Goal: Information Seeking & Learning: Find specific fact

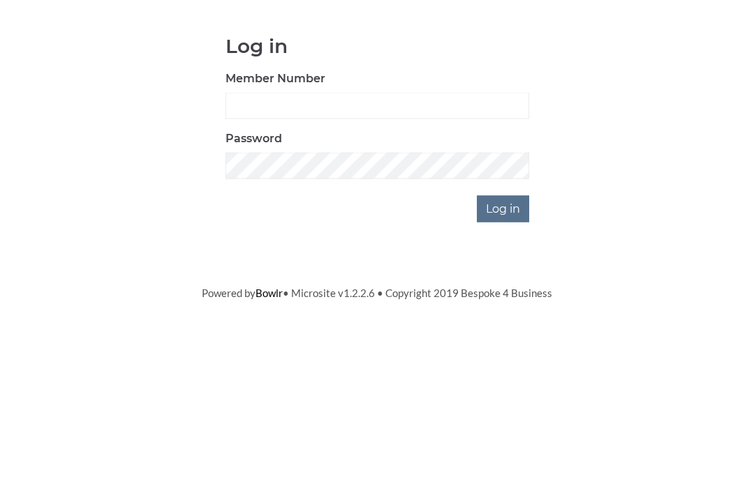
click at [519, 337] on input "Log in" at bounding box center [503, 344] width 52 height 27
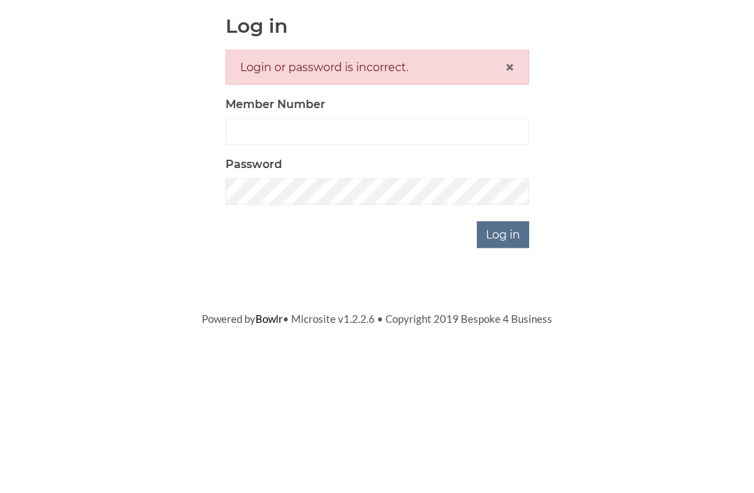
scroll to position [156, 0]
type input "3550"
click at [504, 377] on input "Log in" at bounding box center [503, 390] width 52 height 27
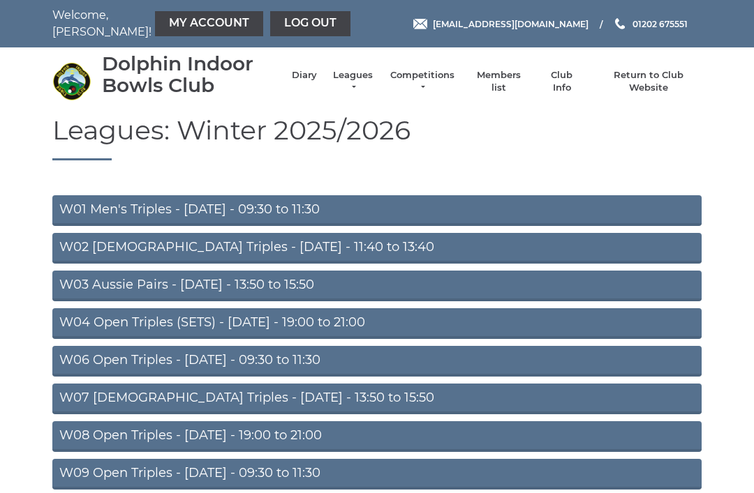
click at [507, 87] on link "Members list" at bounding box center [498, 81] width 58 height 25
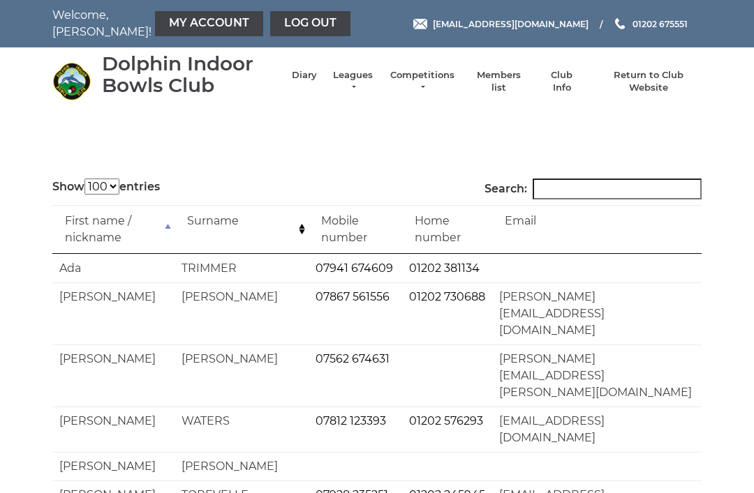
select select "100"
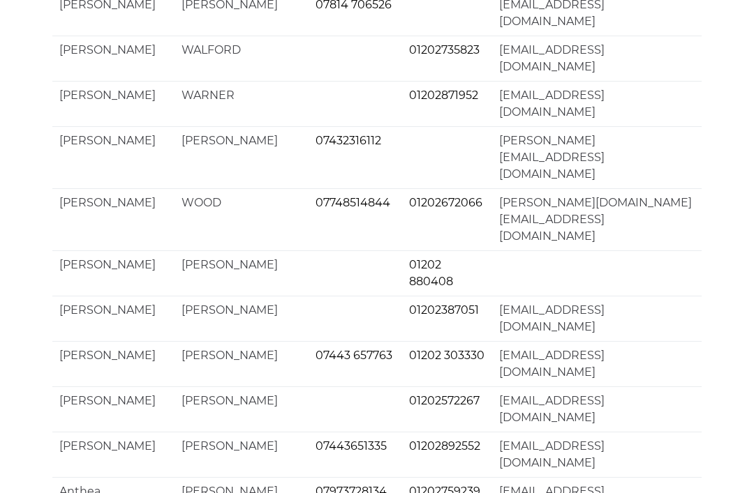
scroll to position [2690, 0]
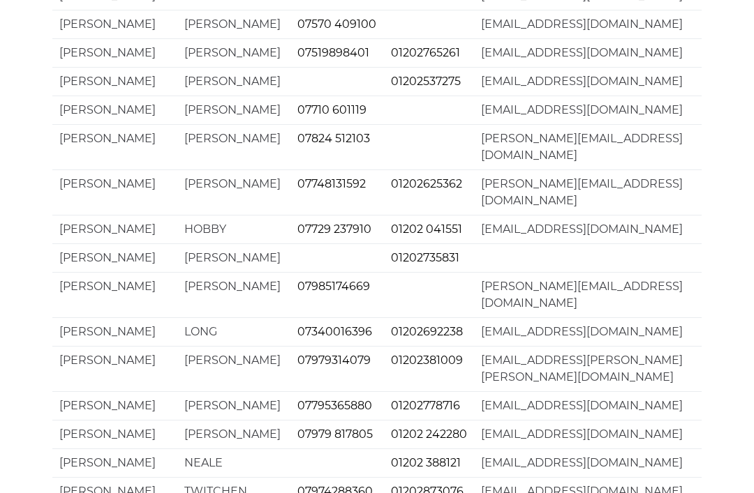
scroll to position [0, 0]
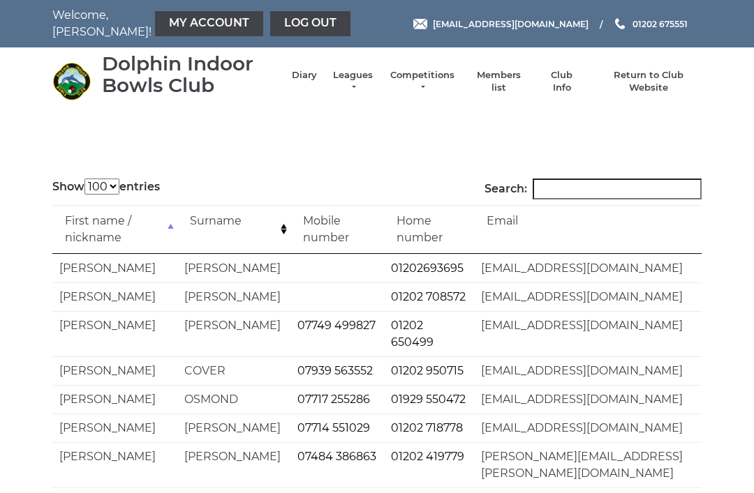
click at [208, 221] on td "Surname" at bounding box center [233, 229] width 113 height 49
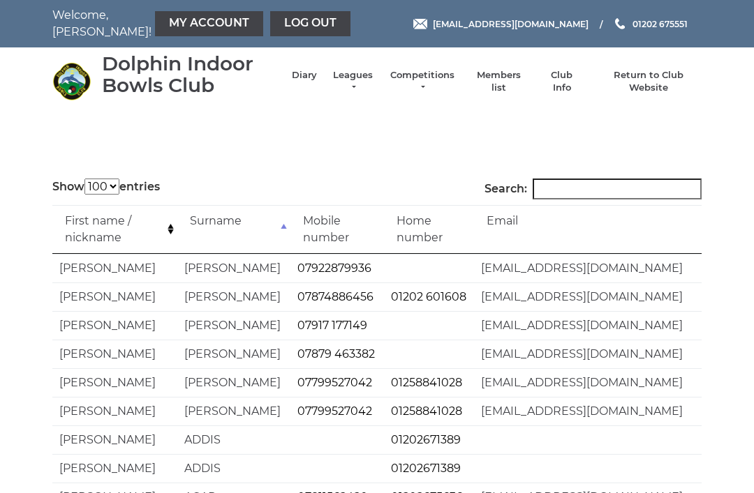
click at [102, 221] on td "First name / nickname" at bounding box center [114, 229] width 125 height 49
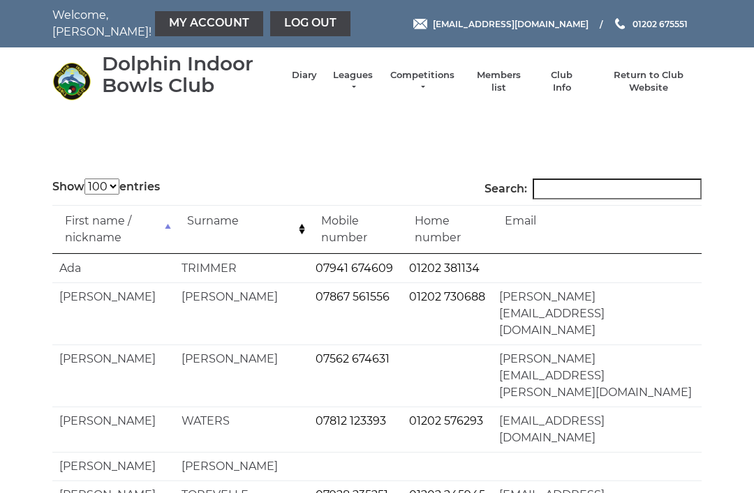
click at [575, 188] on input "Search:" at bounding box center [617, 189] width 169 height 21
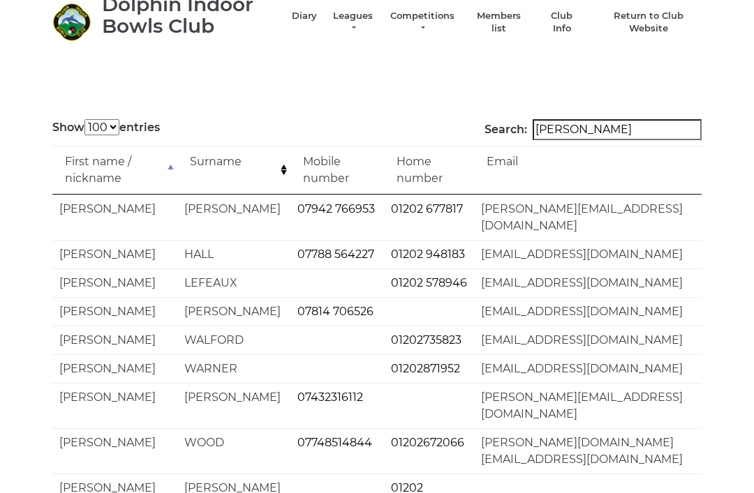
scroll to position [59, 0]
click at [592, 129] on input "[PERSON_NAME]" at bounding box center [617, 130] width 169 height 21
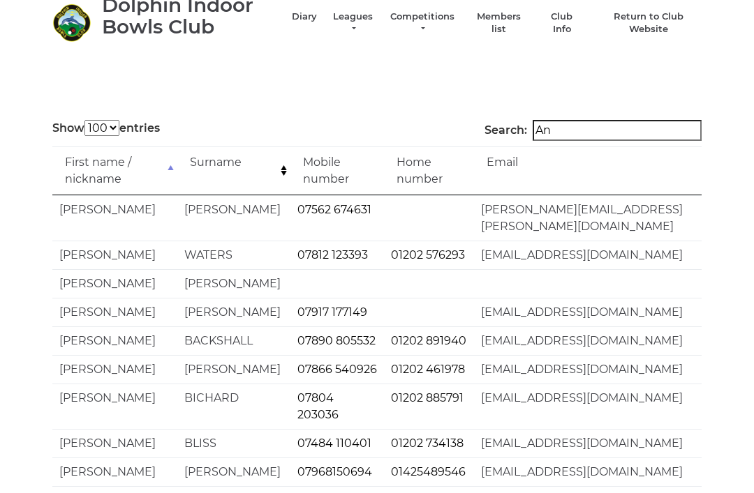
type input "A"
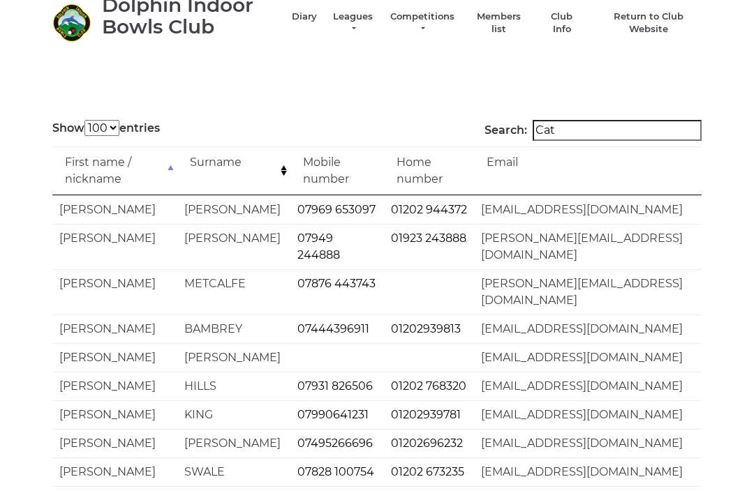
scroll to position [0, 0]
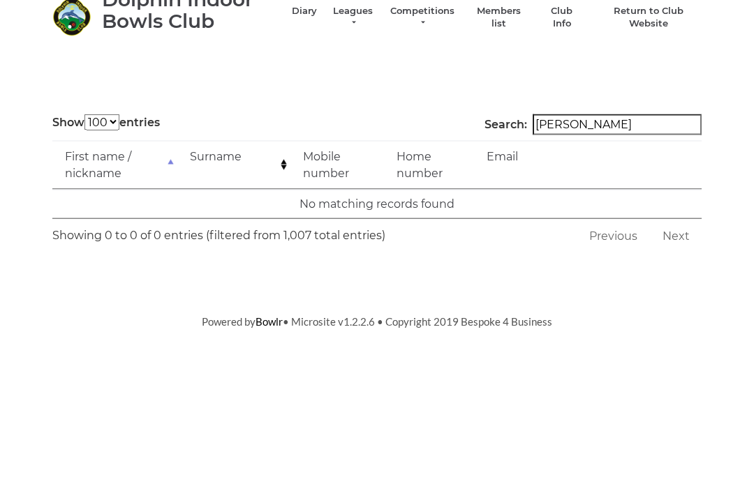
click at [94, 205] on td "First name / nickname" at bounding box center [114, 229] width 125 height 49
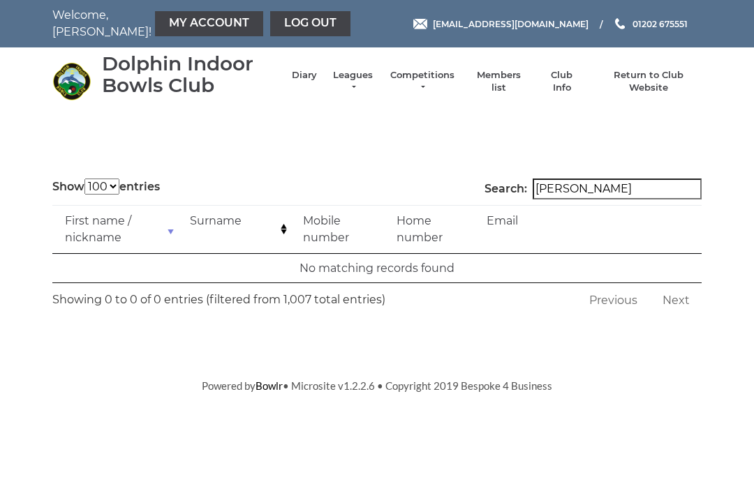
click at [625, 191] on input "[PERSON_NAME]" at bounding box center [617, 189] width 169 height 21
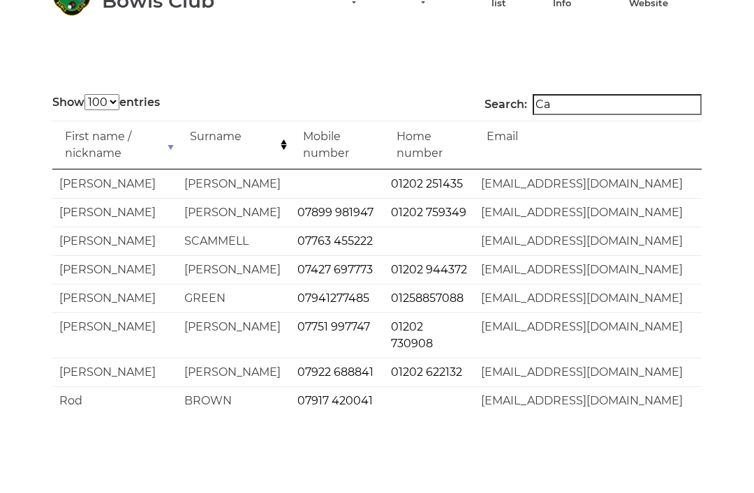
type input "C"
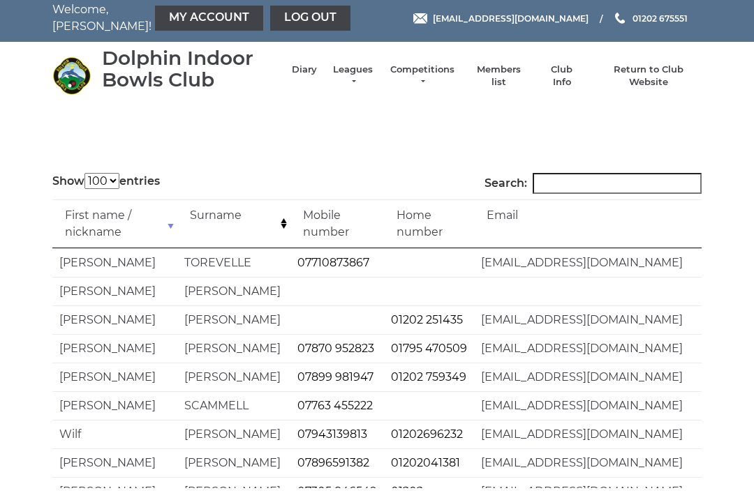
click at [80, 215] on td "First name / nickname" at bounding box center [114, 229] width 125 height 49
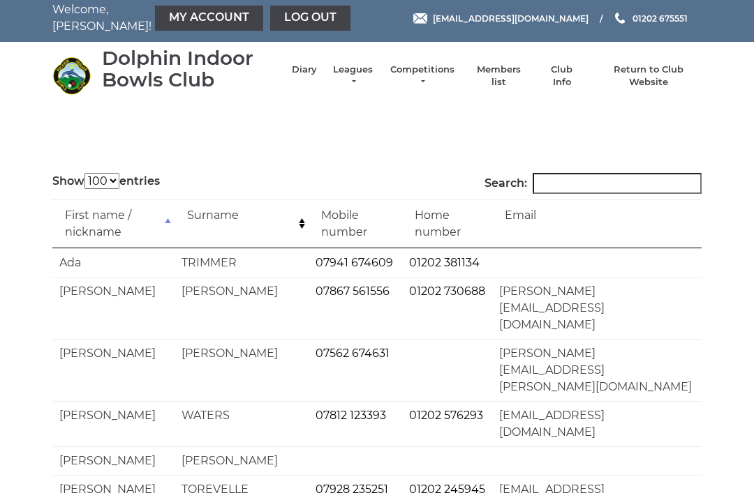
click at [570, 179] on input "Search:" at bounding box center [617, 183] width 169 height 21
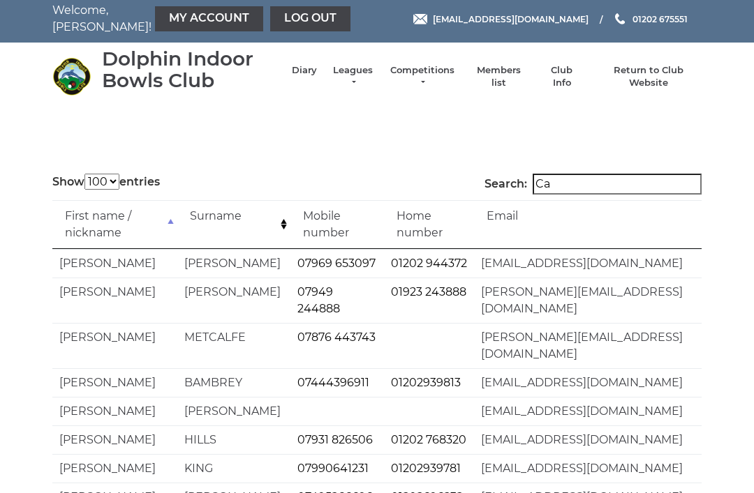
type input "h"
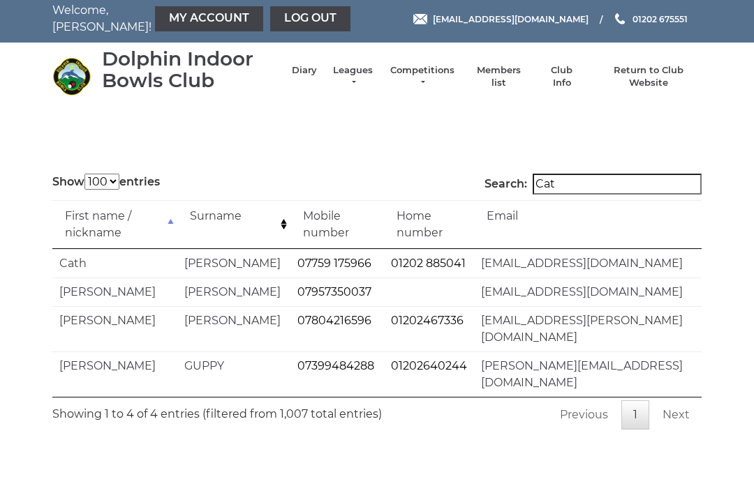
scroll to position [0, 0]
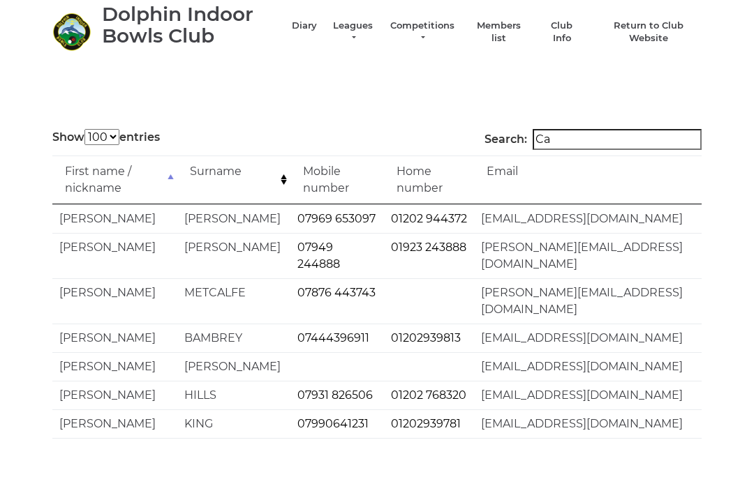
type input "C"
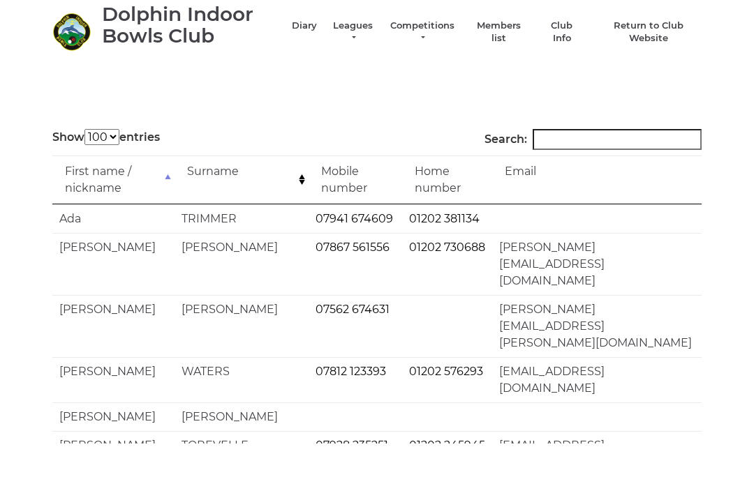
click at [93, 205] on td "First name / nickname" at bounding box center [113, 229] width 122 height 49
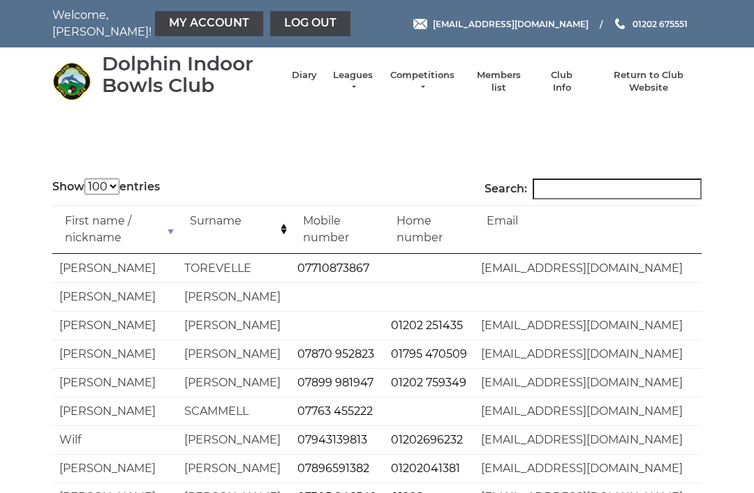
click at [575, 193] on input "Search:" at bounding box center [617, 189] width 169 height 21
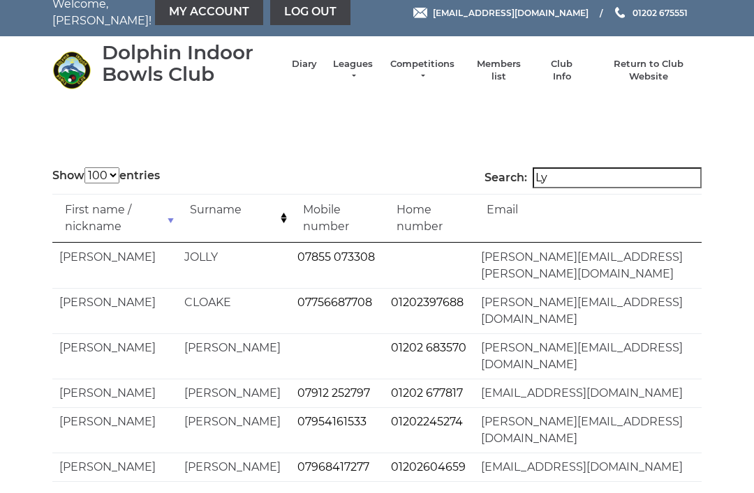
type input "L"
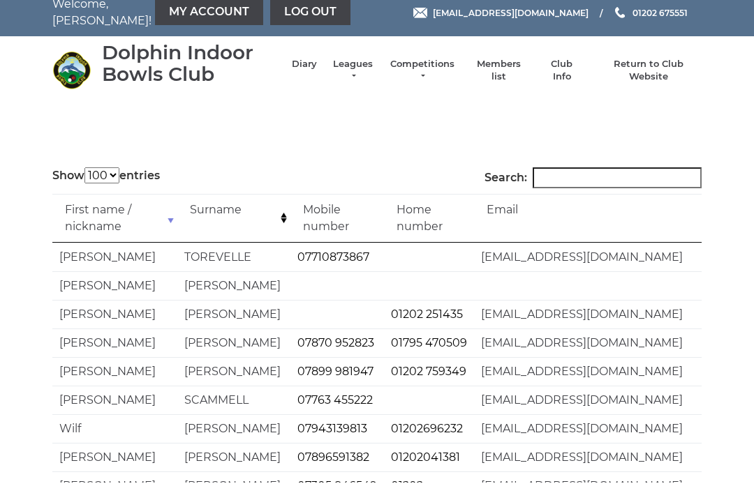
click at [86, 205] on td "First name / nickname" at bounding box center [114, 229] width 125 height 49
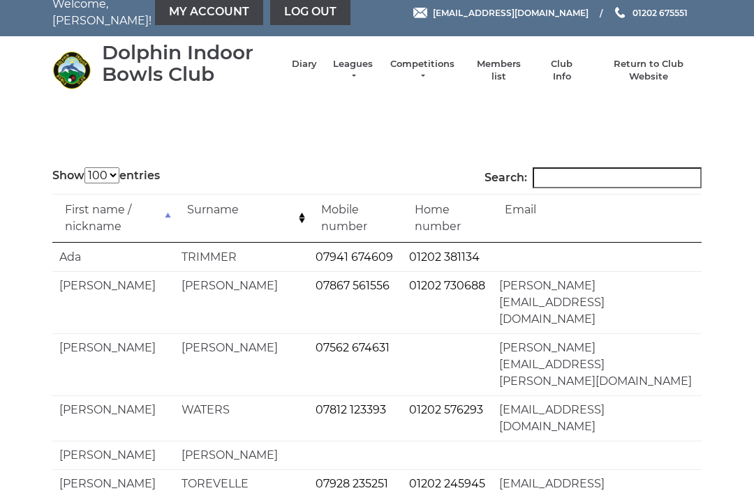
click at [574, 181] on input "Search:" at bounding box center [617, 178] width 169 height 21
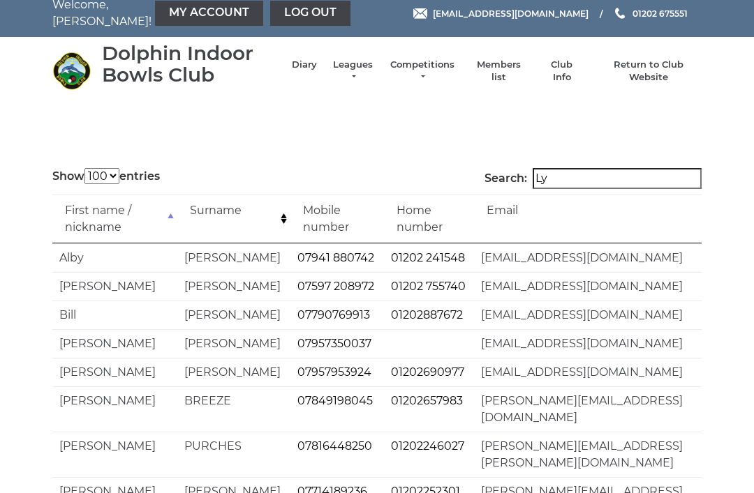
type input "[PERSON_NAME]"
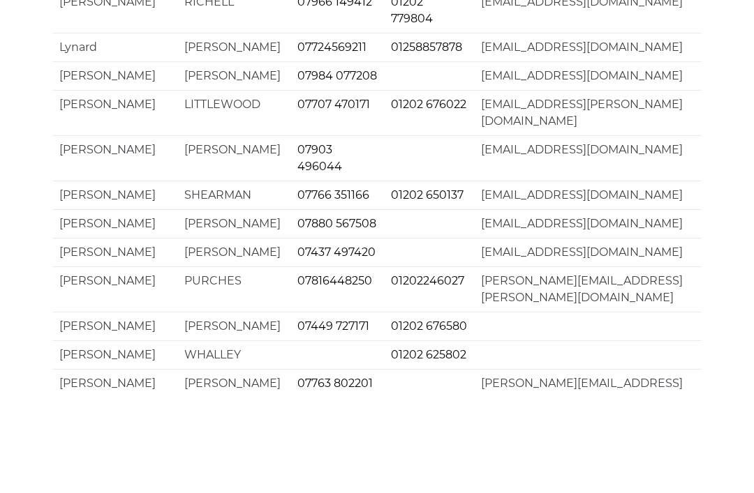
scroll to position [84, 0]
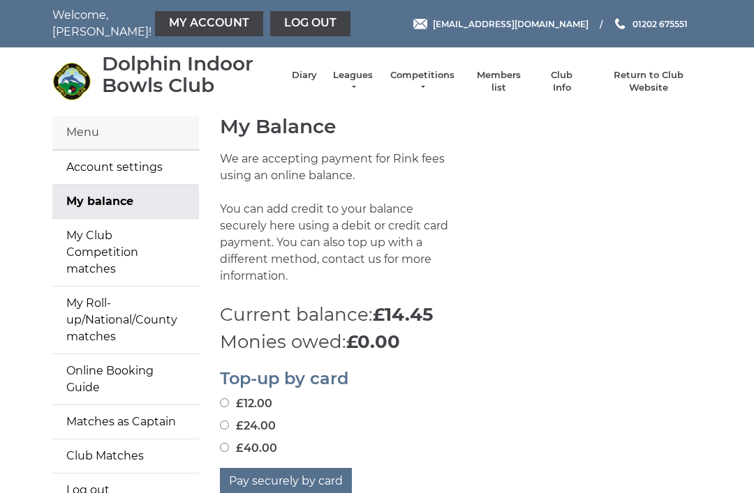
click at [274, 27] on link "Log out" at bounding box center [310, 23] width 80 height 25
